Goal: Task Accomplishment & Management: Manage account settings

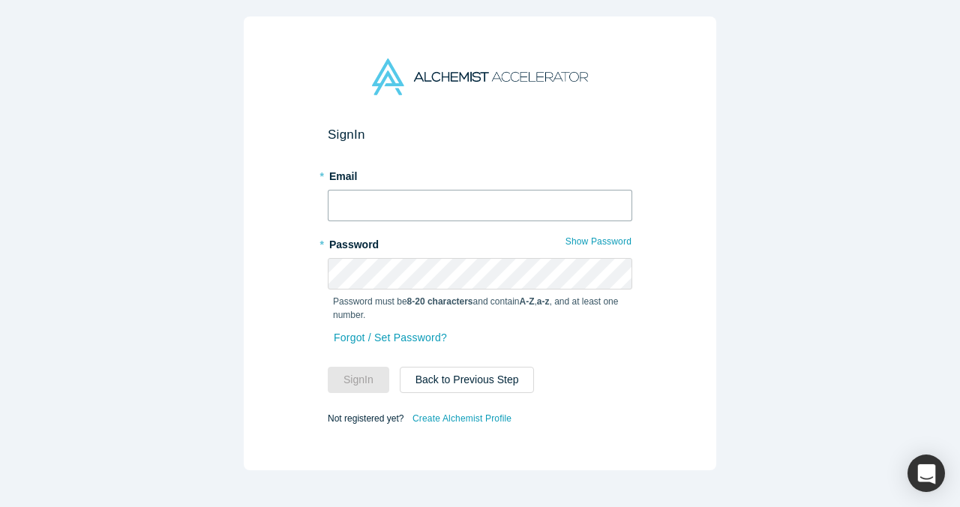
click at [467, 199] on input "text" at bounding box center [480, 205] width 304 height 31
type input "[EMAIL_ADDRESS]"
click at [372, 376] on button "Sign In" at bounding box center [358, 380] width 61 height 26
